Goal: Task Accomplishment & Management: Complete application form

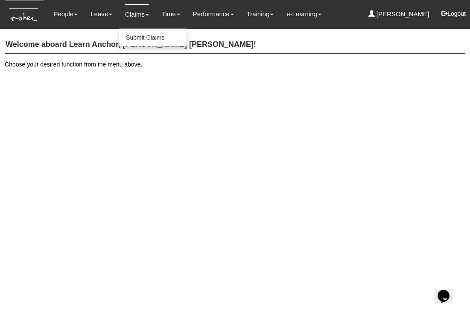
click at [133, 15] on link "Claims" at bounding box center [137, 14] width 24 height 20
click at [139, 37] on link "Submit Claims" at bounding box center [152, 37] width 67 height 17
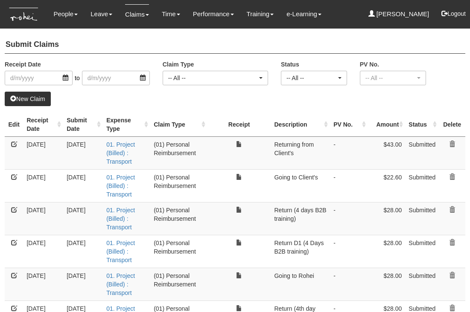
select select "50"
click at [35, 96] on link "New Claim" at bounding box center [28, 99] width 46 height 15
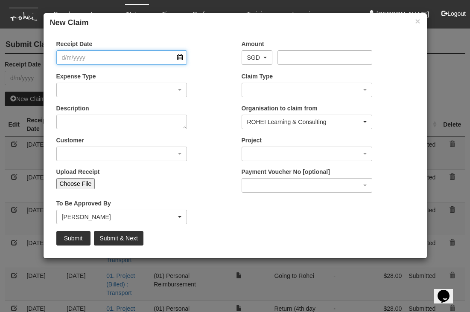
click at [181, 57] on input "Receipt Date" at bounding box center [121, 57] width 131 height 15
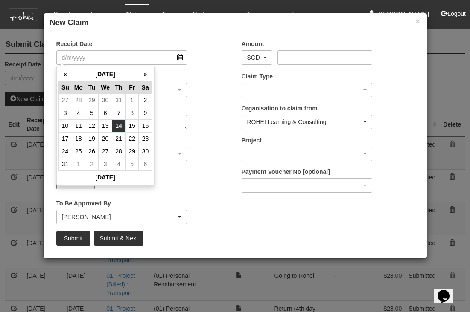
click at [120, 125] on td "14" at bounding box center [118, 125] width 13 height 13
type input "14/8/2025"
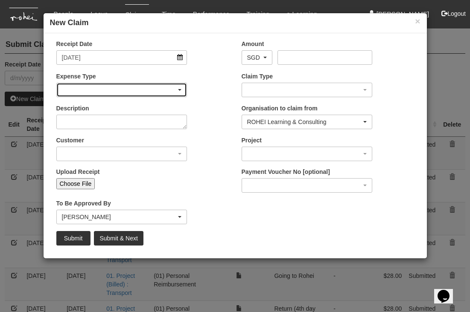
click at [109, 87] on div "button" at bounding box center [122, 90] width 130 height 14
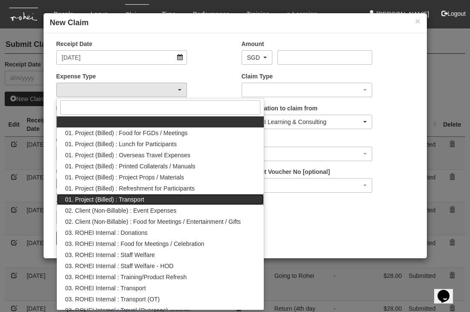
click at [122, 200] on span "01. Project (Billed) : Transport" at bounding box center [104, 199] width 79 height 9
select select "135"
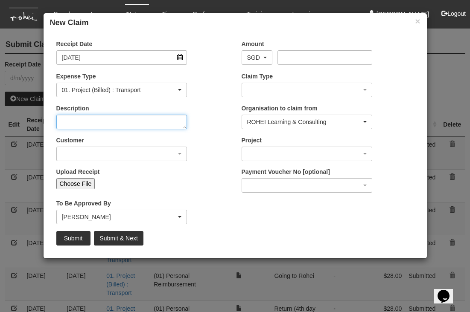
click at [120, 123] on textarea "Description" at bounding box center [121, 122] width 131 height 15
type textarea "Going"
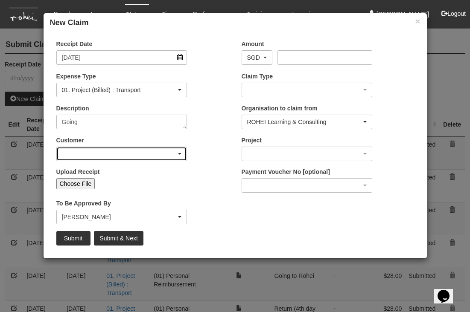
click at [139, 157] on div "button" at bounding box center [122, 154] width 130 height 14
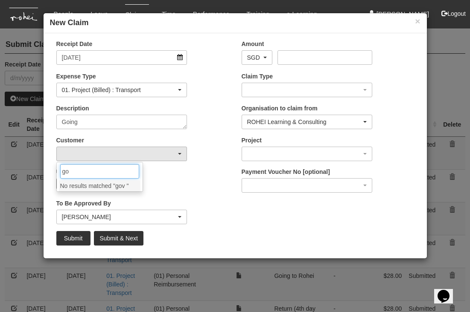
type input "g"
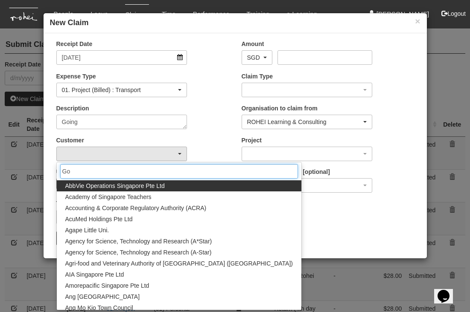
type input "Gov"
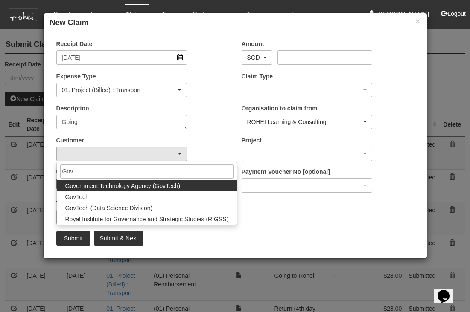
click at [122, 187] on span "Government Technology Agency (GovTech)" at bounding box center [122, 186] width 115 height 9
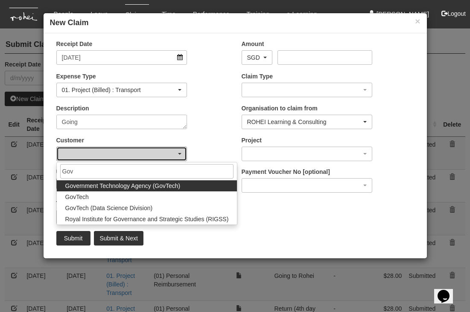
select select "900"
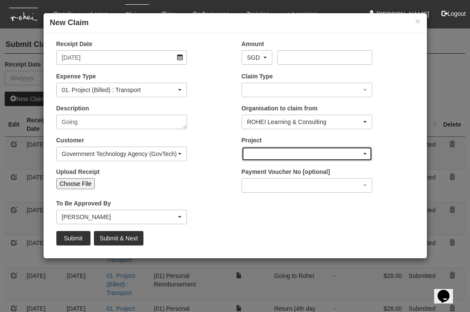
click at [276, 154] on div "button" at bounding box center [307, 154] width 130 height 14
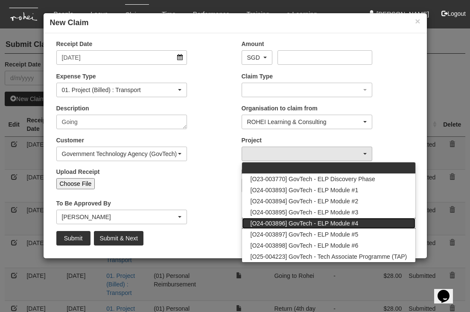
click at [291, 221] on span "[O24-003896] GovTech - ELP Module #4" at bounding box center [305, 223] width 108 height 9
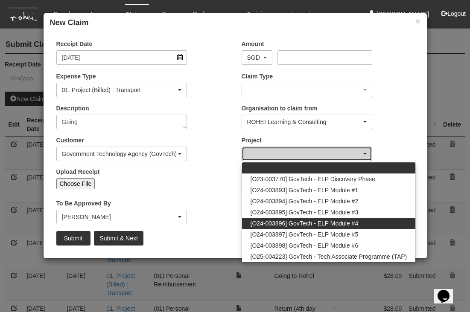
select select "2504"
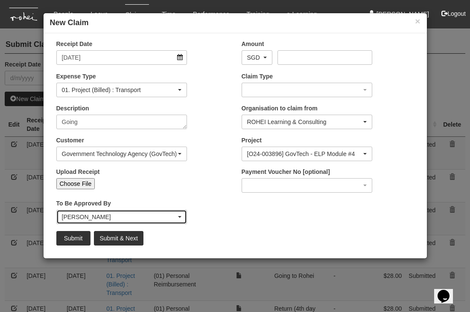
click at [137, 219] on div "Wen-Wei Chiang" at bounding box center [119, 217] width 115 height 9
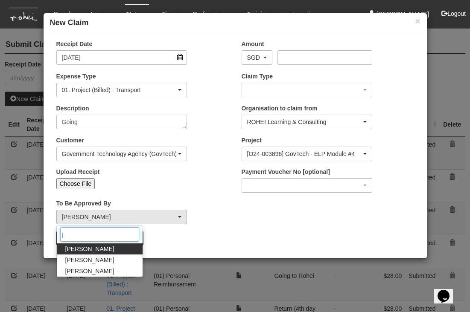
type input "jo"
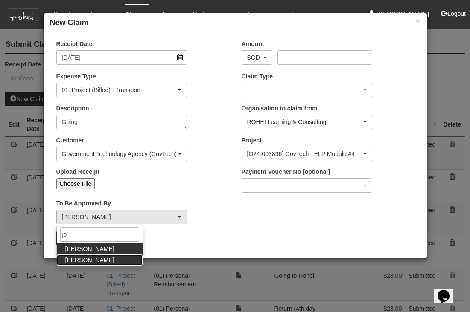
click at [82, 260] on span "Joshua Tan" at bounding box center [89, 260] width 49 height 9
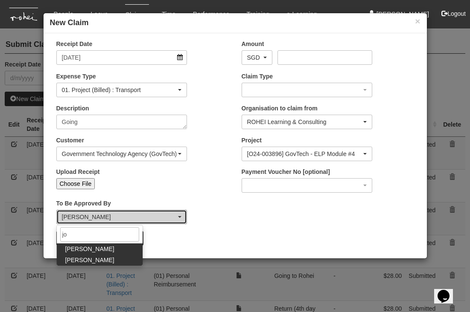
select select "34494e3c-fa1c-4f5c-8164-1b5a8a5feac6"
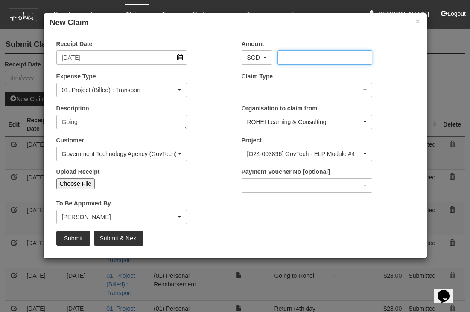
click at [293, 54] on input "Amount" at bounding box center [324, 57] width 95 height 15
type input "36.6"
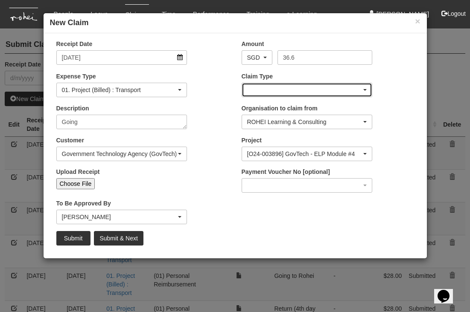
click at [289, 84] on div "button" at bounding box center [307, 90] width 130 height 14
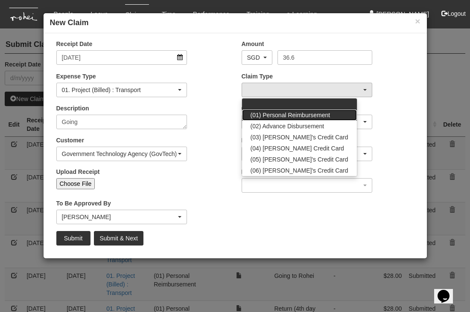
click at [289, 114] on span "(01) Personal Reimbursement" at bounding box center [291, 115] width 80 height 9
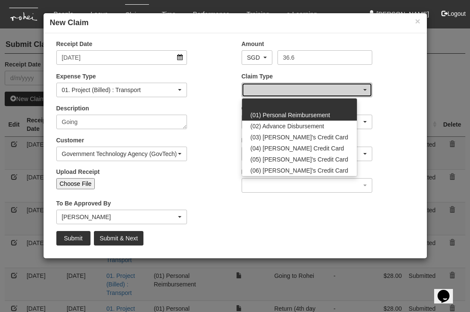
select select "14"
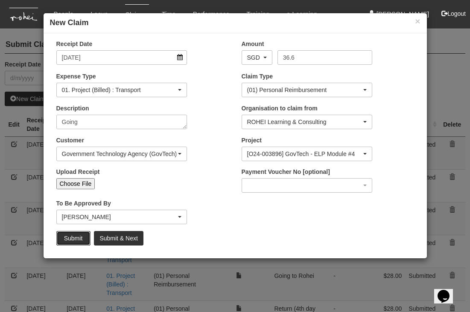
click at [78, 236] on input "Submit" at bounding box center [73, 238] width 34 height 15
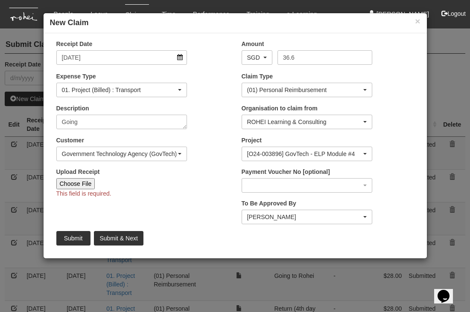
click at [76, 184] on input "Choose File" at bounding box center [75, 183] width 39 height 11
type input "C:\fakepath\Aug14 GovTech.pdf"
type input "Choose Another File"
click at [70, 235] on input "Submit" at bounding box center [73, 238] width 34 height 15
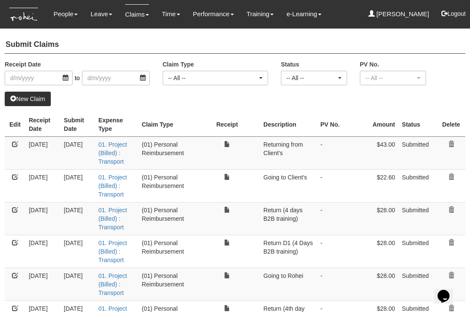
select select "50"
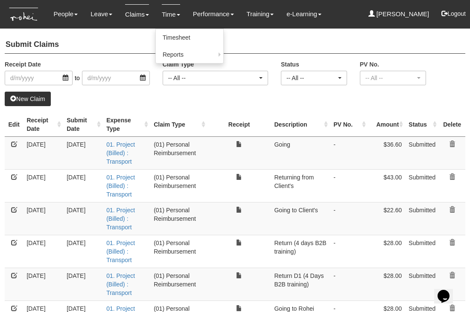
click at [169, 14] on link "Time" at bounding box center [171, 14] width 18 height 20
click at [173, 36] on link "Timesheet" at bounding box center [189, 37] width 67 height 17
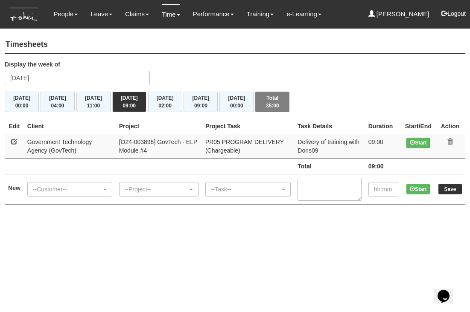
click at [13, 139] on link at bounding box center [14, 142] width 6 height 6
select select "900"
select select "89"
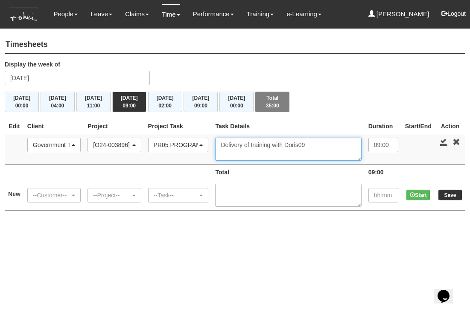
click at [320, 145] on textarea "Delivery of training with Doris09" at bounding box center [288, 149] width 146 height 23
type textarea "Delivery of training with [PERSON_NAME]"
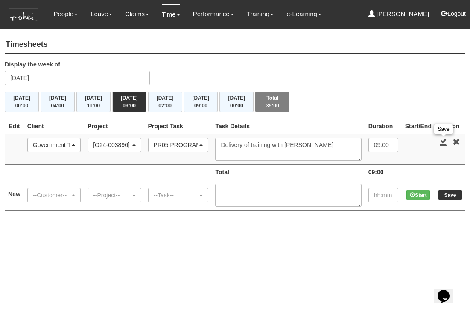
click at [441, 142] on link at bounding box center [444, 142] width 8 height 8
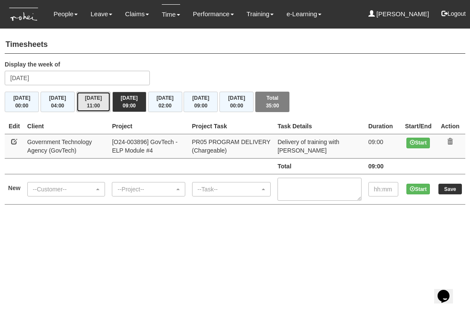
click at [84, 98] on button "Wed 13/8 11:00" at bounding box center [93, 102] width 34 height 20
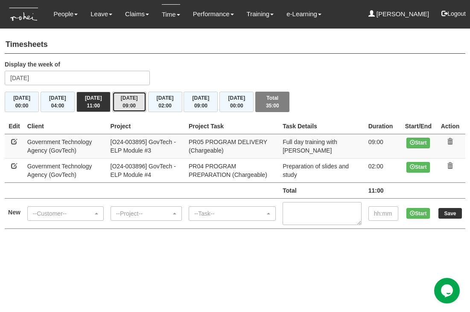
click at [121, 96] on button "Thu 14/8 09:00" at bounding box center [129, 102] width 34 height 20
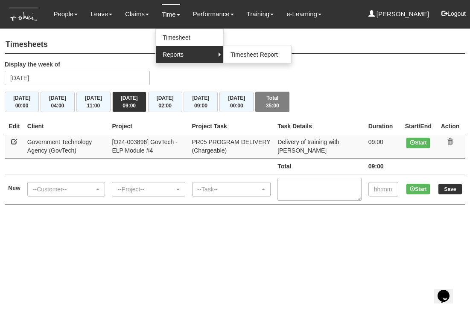
click at [172, 56] on link "Reports" at bounding box center [189, 54] width 67 height 17
click at [257, 57] on link "Timesheet Report" at bounding box center [257, 54] width 67 height 17
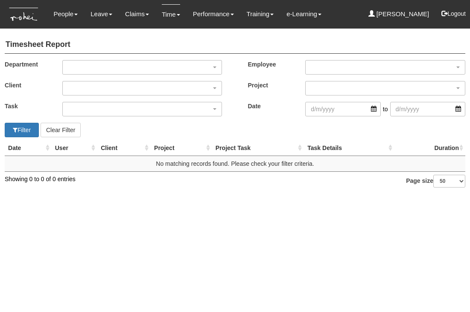
select select "50"
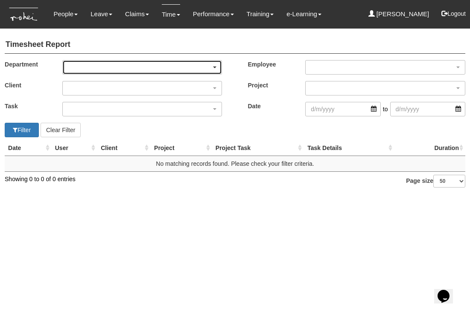
click at [172, 64] on div "button" at bounding box center [142, 68] width 159 height 14
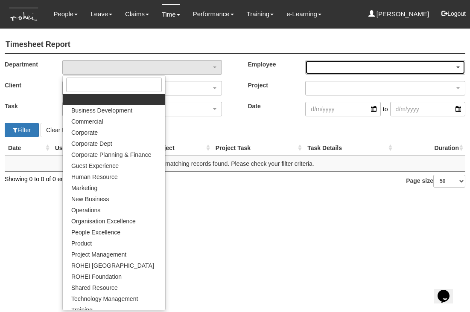
click at [319, 65] on div "button" at bounding box center [385, 68] width 159 height 14
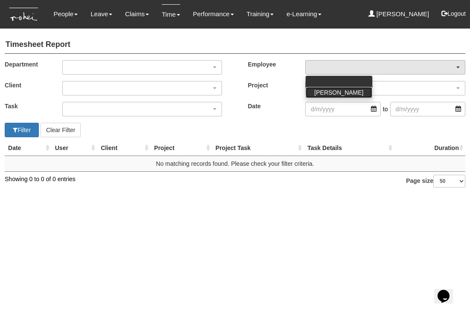
click at [330, 94] on span "[PERSON_NAME]" at bounding box center [338, 92] width 49 height 9
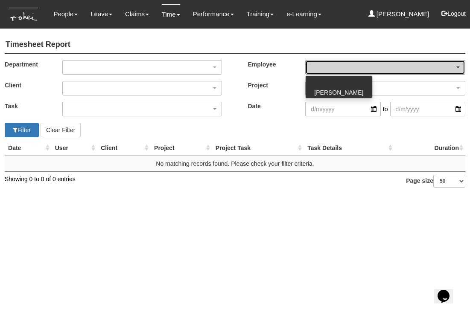
select select "f95db43d-b957-4eb1-a124-97fb4ca24ed2"
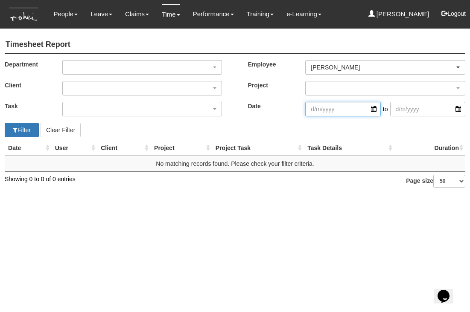
click at [346, 111] on input "search" at bounding box center [342, 109] width 75 height 15
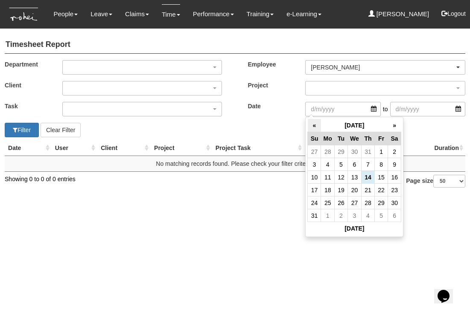
click at [313, 124] on th "«" at bounding box center [314, 125] width 13 height 13
click at [356, 178] on td "16" at bounding box center [354, 177] width 14 height 13
type input "[DATE]"
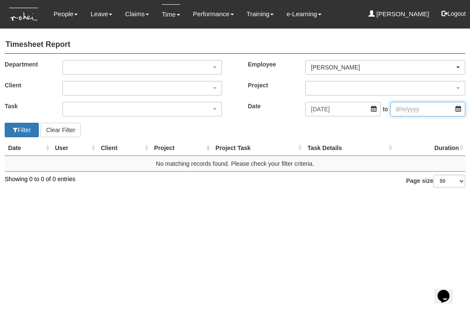
click at [460, 110] on input "search" at bounding box center [427, 109] width 75 height 15
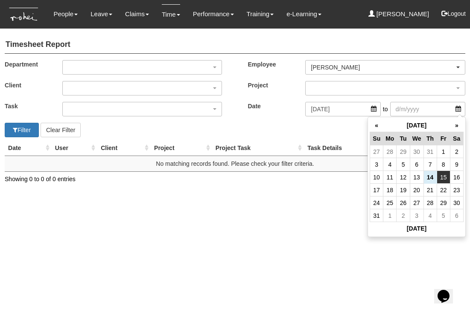
click at [441, 177] on td "15" at bounding box center [443, 177] width 13 height 13
type input "[DATE]"
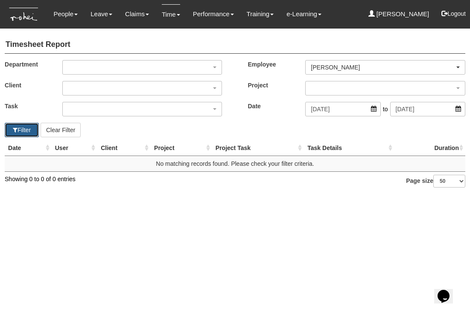
click at [30, 131] on button "Filter" at bounding box center [22, 130] width 34 height 15
select select "50"
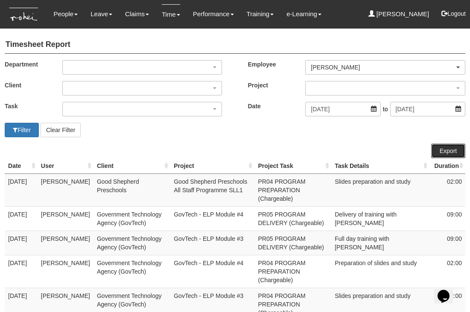
click at [446, 149] on link "Export" at bounding box center [448, 151] width 34 height 15
